Goal: Task Accomplishment & Management: Manage account settings

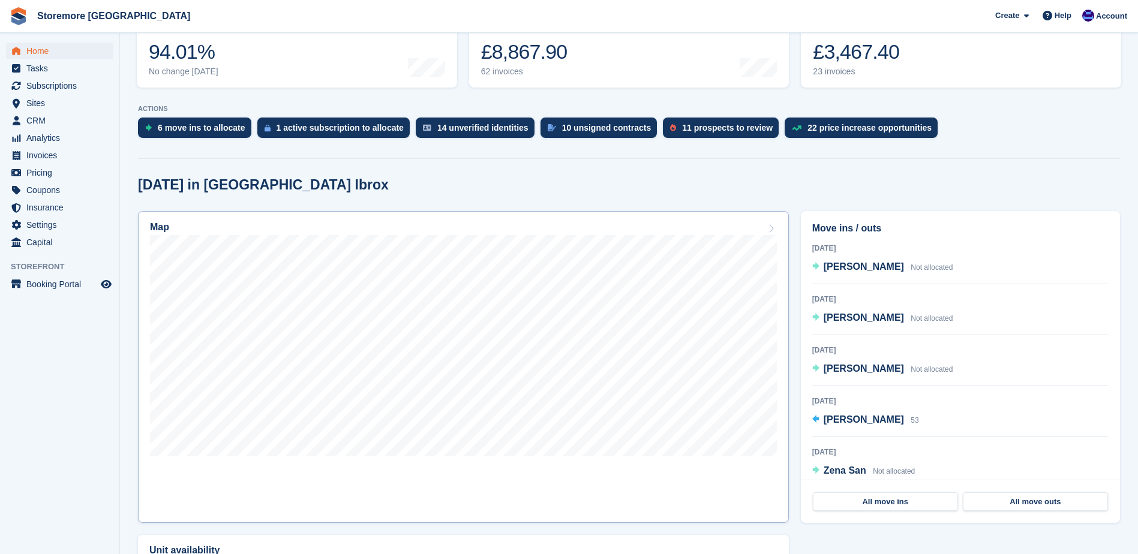
scroll to position [180, 0]
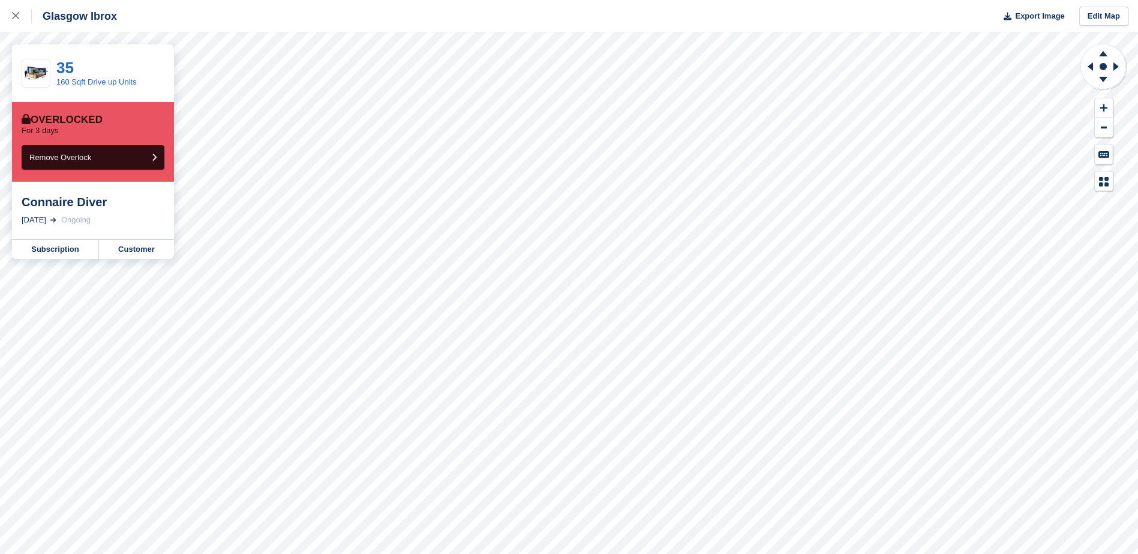
click at [46, 207] on div "Connaire Diver" at bounding box center [93, 202] width 143 height 14
click at [67, 73] on link "35" at bounding box center [64, 68] width 17 height 18
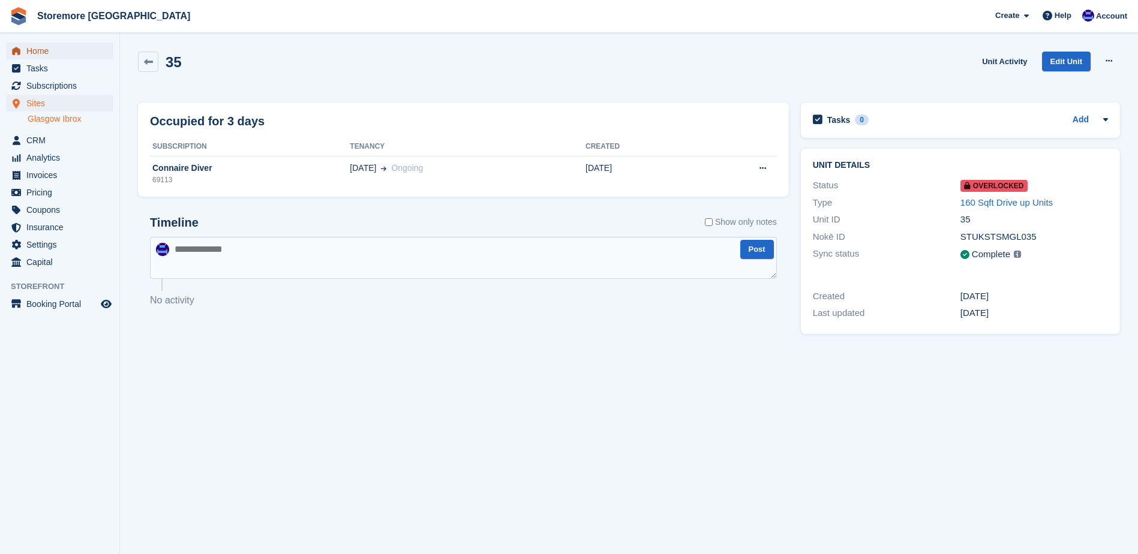
click at [80, 54] on span "Home" at bounding box center [62, 51] width 72 height 17
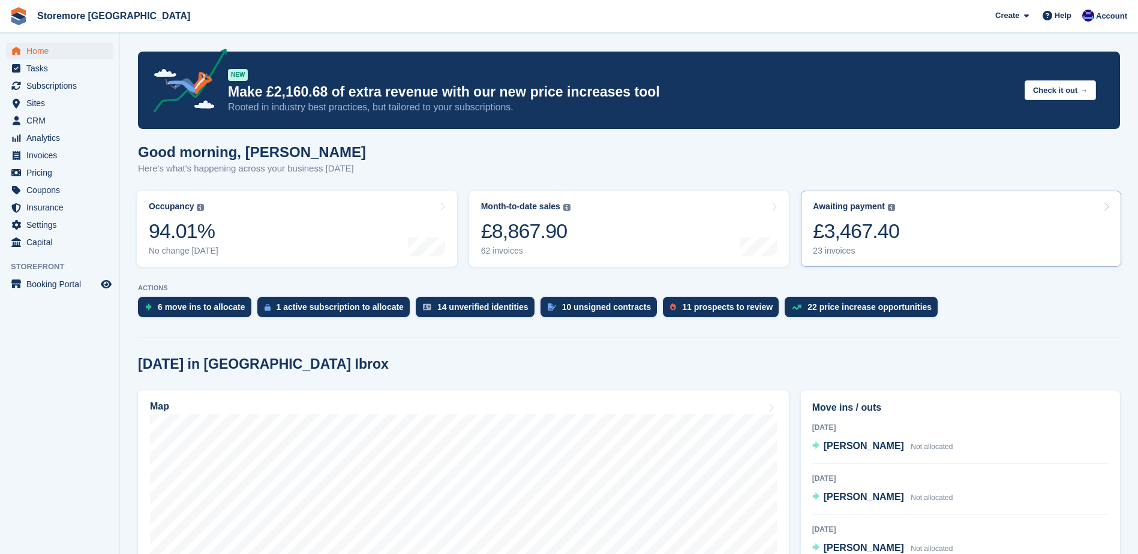
click at [857, 244] on div "£3,467.40" at bounding box center [856, 231] width 86 height 25
